Goal: Information Seeking & Learning: Learn about a topic

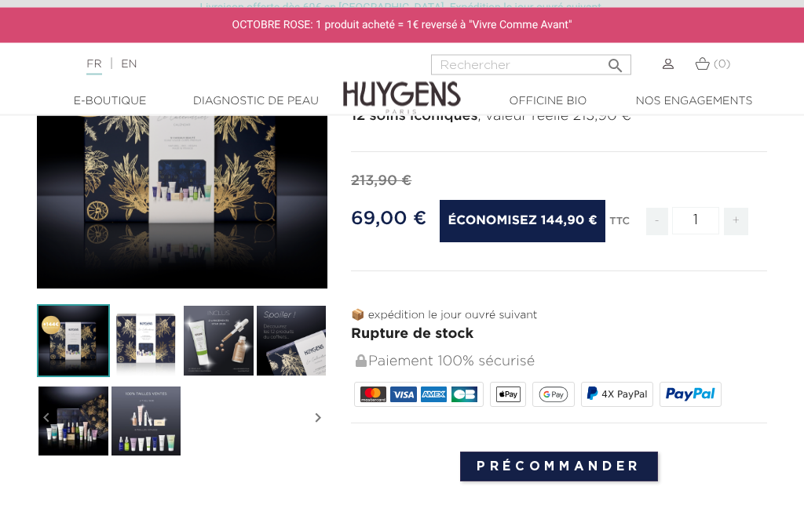
scroll to position [205, 0]
click at [589, 468] on input "Précommander" at bounding box center [559, 467] width 198 height 30
click at [582, 461] on input "Précommander" at bounding box center [559, 467] width 198 height 30
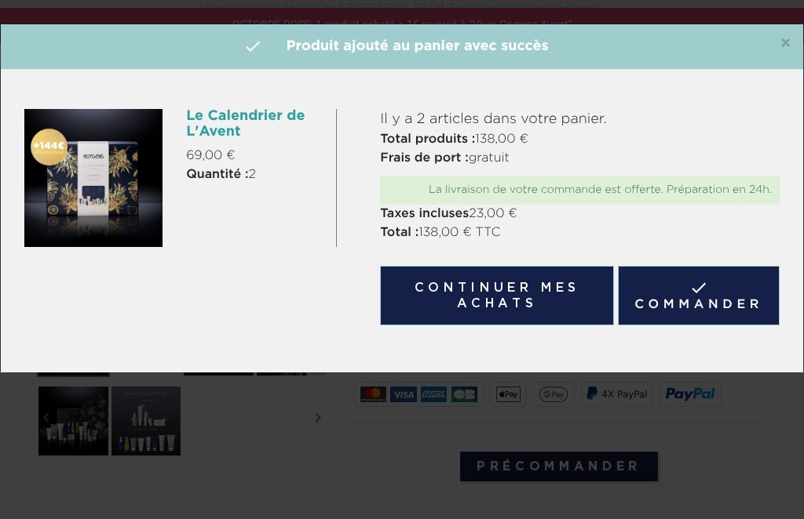
click at [787, 38] on span "×" at bounding box center [785, 44] width 12 height 19
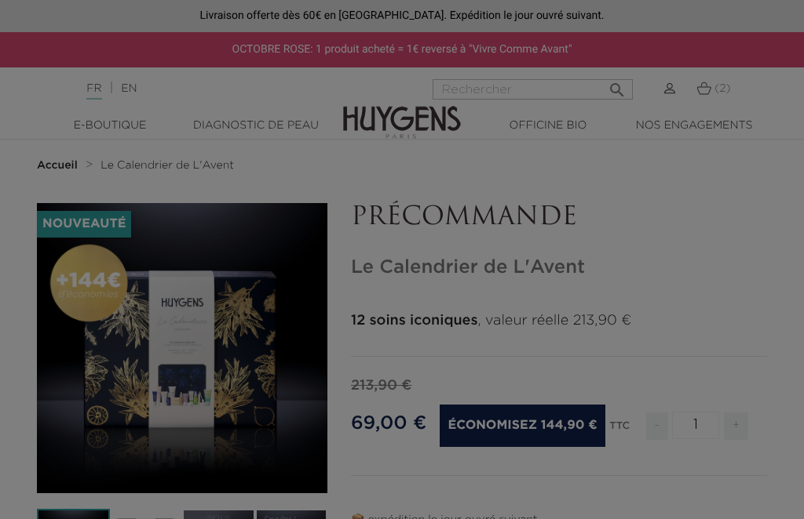
click at [764, 49] on div at bounding box center [402, 259] width 804 height 519
click at [710, 89] on div at bounding box center [402, 259] width 804 height 519
click at [704, 86] on div at bounding box center [402, 259] width 804 height 519
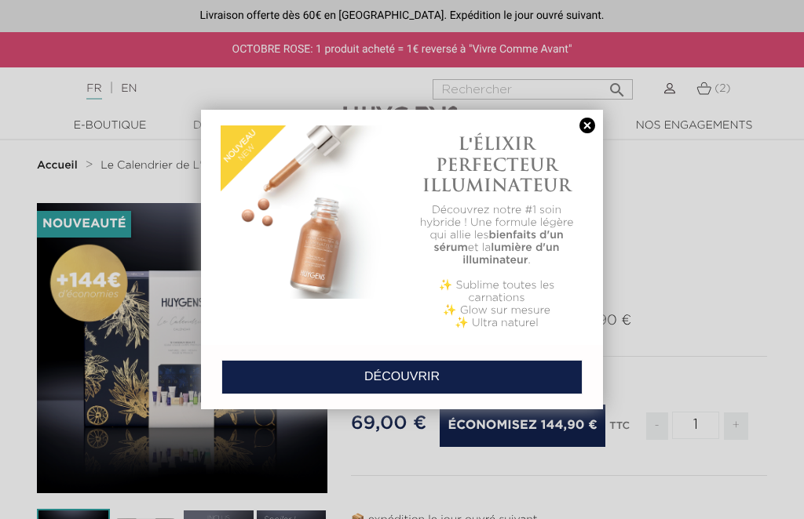
click at [596, 123] on link at bounding box center [587, 126] width 22 height 16
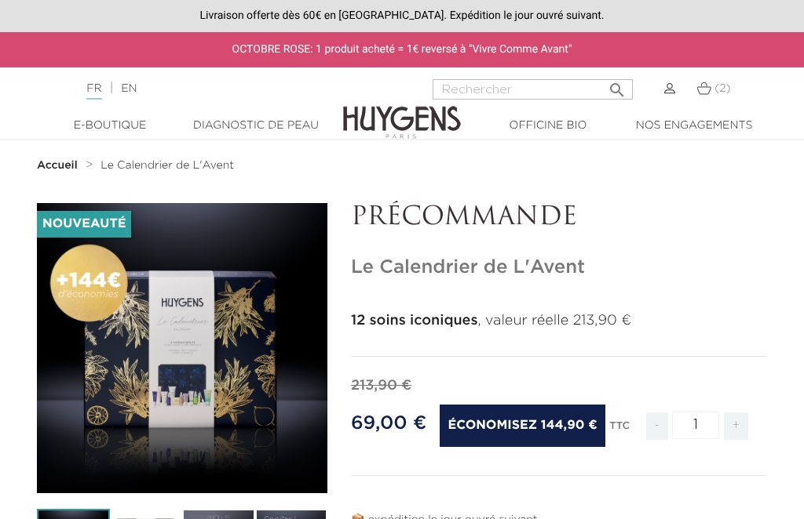
click at [705, 82] on img at bounding box center [703, 88] width 15 height 13
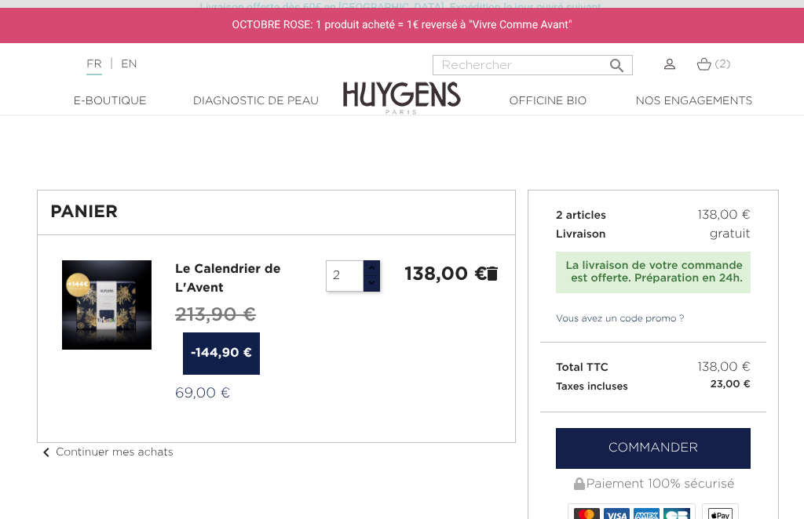
scroll to position [2, 0]
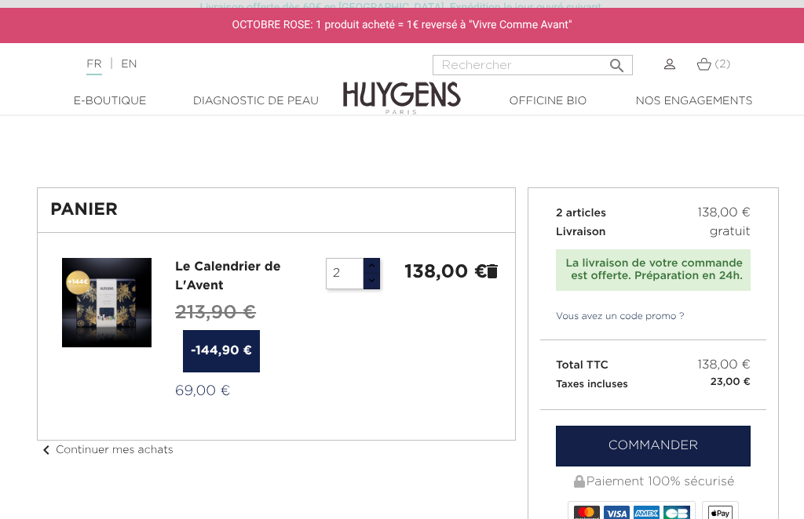
click at [286, 97] on link "Diagnostic de peau" at bounding box center [256, 101] width 146 height 16
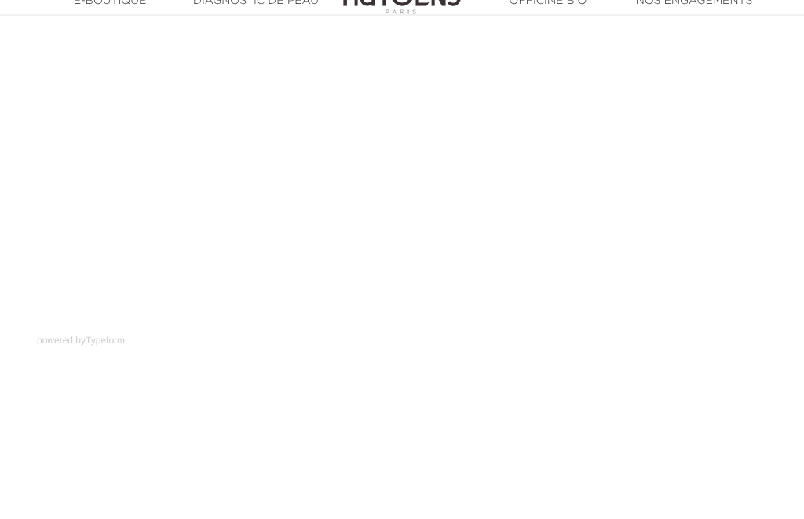
scroll to position [303, 0]
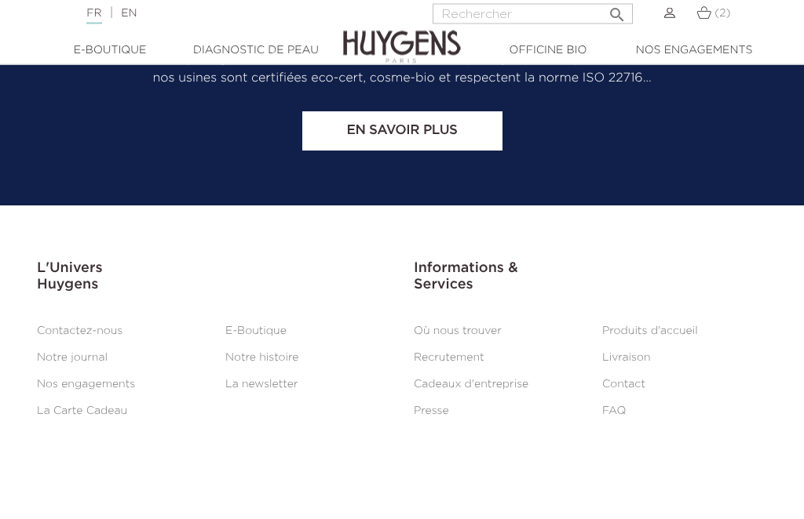
scroll to position [2794, 0]
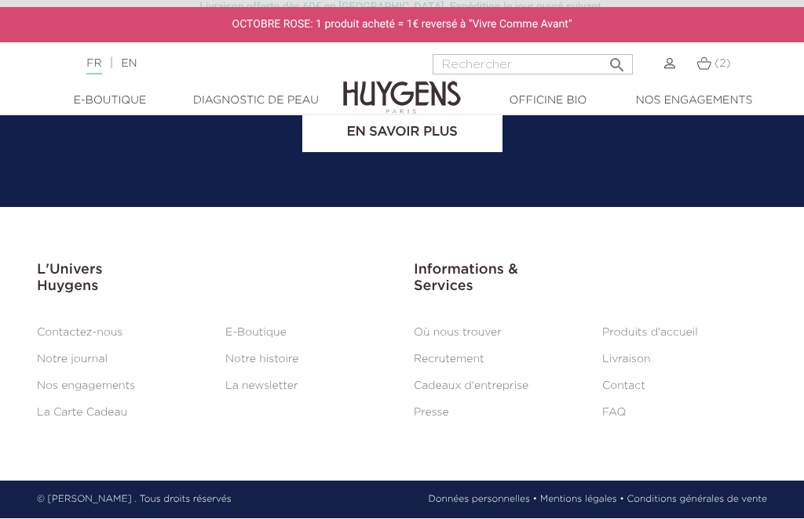
click at [265, 362] on link "Notre histoire" at bounding box center [261, 360] width 73 height 11
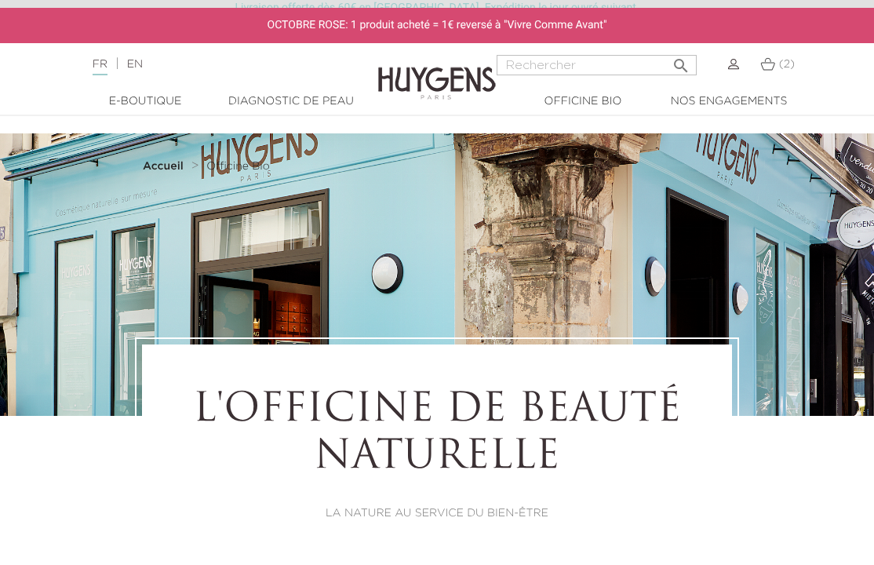
select select "FR"
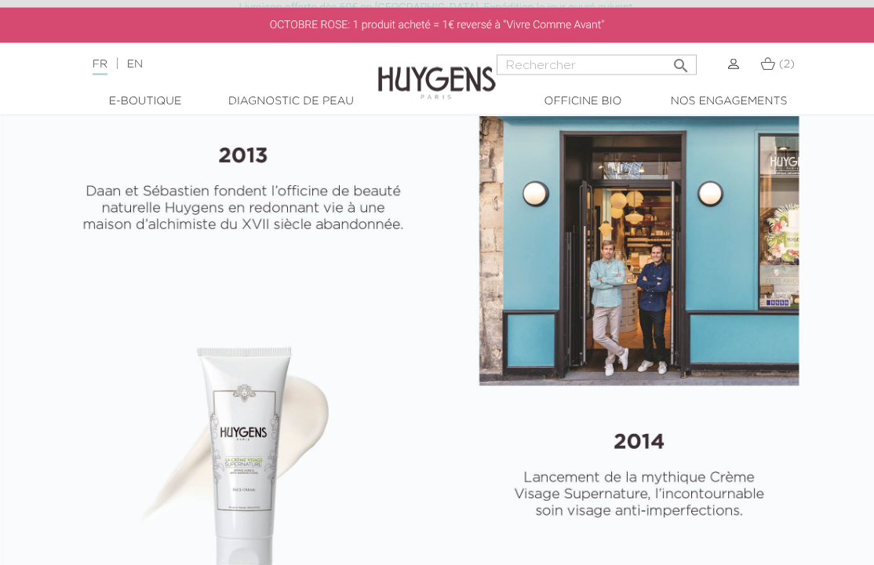
scroll to position [698, 0]
